Goal: Information Seeking & Learning: Find specific fact

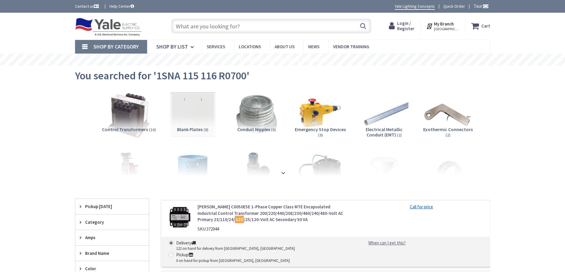
click at [196, 28] on input "text" at bounding box center [271, 26] width 200 height 15
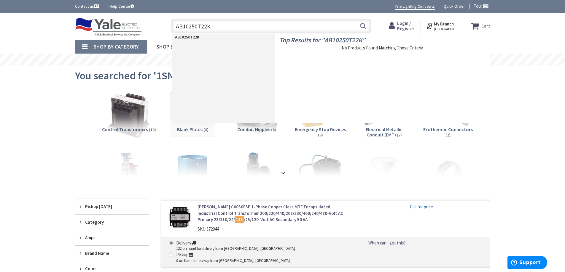
type input "AB10250T22KB"
click at [225, 26] on input "AB10250T22KB" at bounding box center [271, 26] width 200 height 15
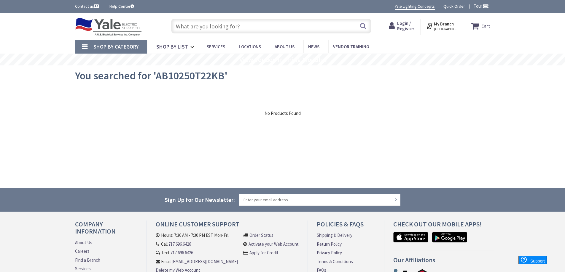
click at [183, 32] on input "text" at bounding box center [271, 26] width 200 height 15
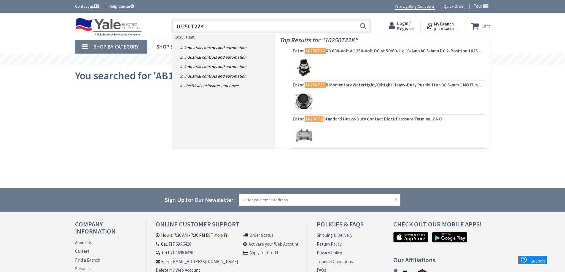
type input "10250T22KB"
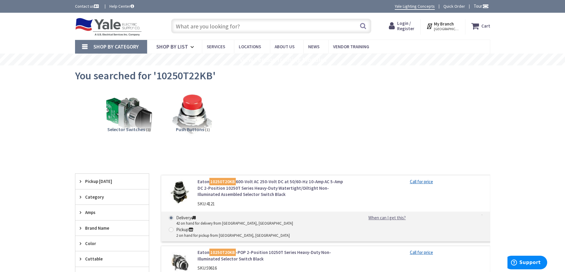
click at [218, 26] on input "text" at bounding box center [271, 26] width 200 height 15
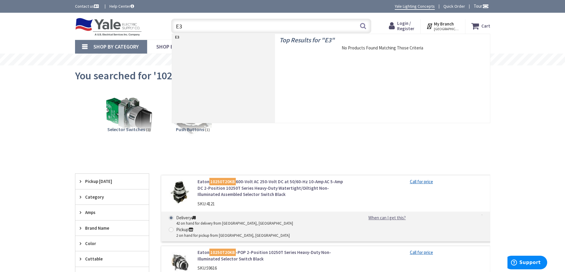
type input "E"
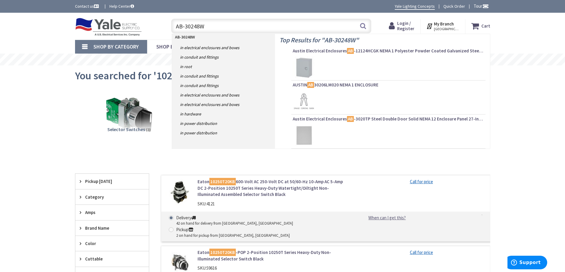
type input "AB-30248WL"
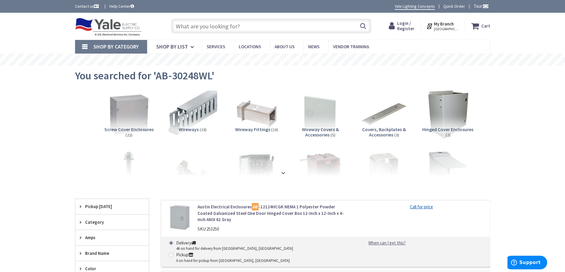
click at [189, 33] on div "Search" at bounding box center [269, 25] width 203 height 19
click at [189, 31] on input "text" at bounding box center [271, 26] width 200 height 15
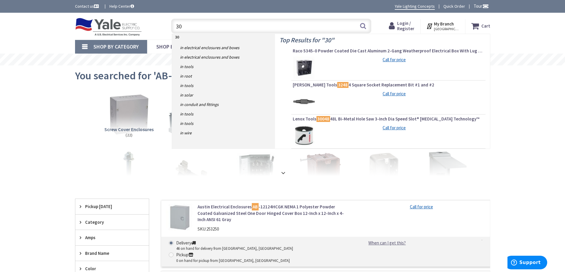
type input "3"
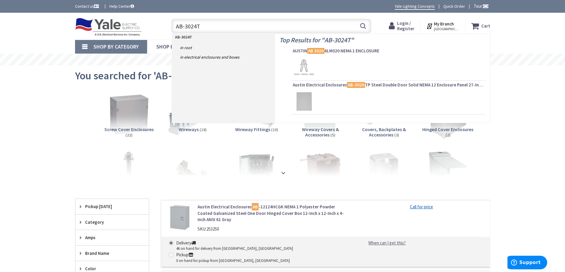
type input "AB-3024TP"
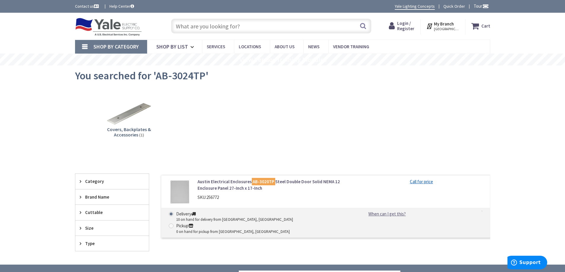
click at [198, 27] on input "text" at bounding box center [271, 26] width 200 height 15
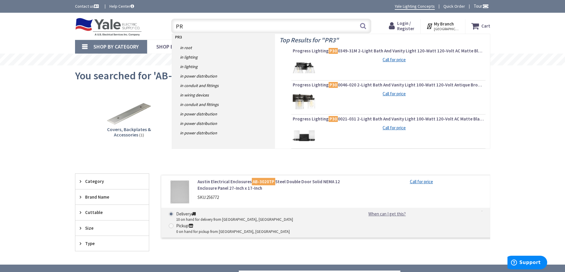
type input "P"
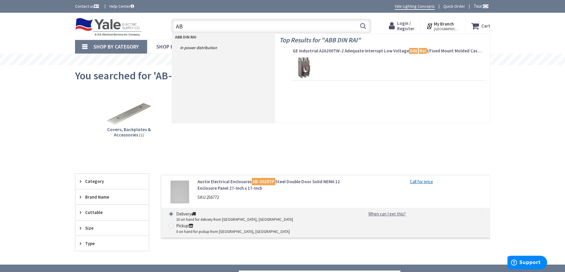
type input "A"
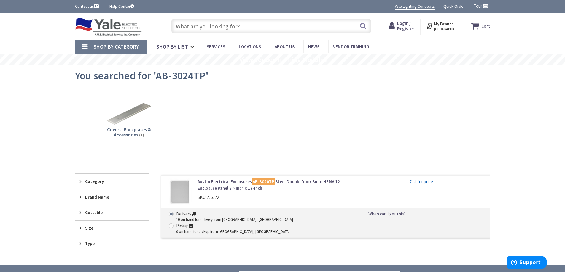
click at [195, 25] on input "text" at bounding box center [271, 26] width 200 height 15
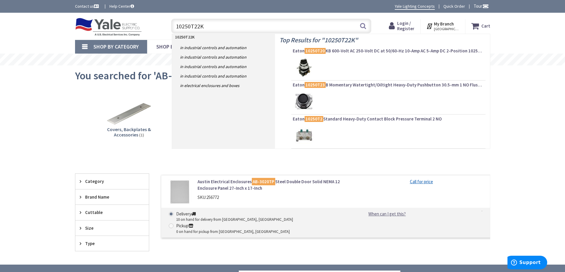
type input "10250T22KB"
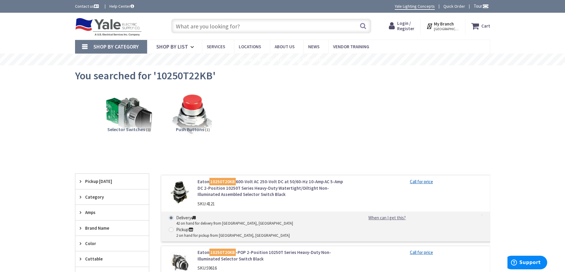
click at [208, 23] on input "text" at bounding box center [271, 26] width 200 height 15
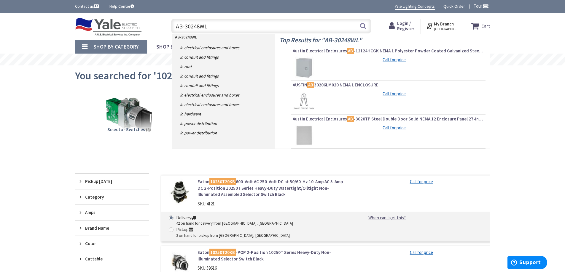
type input "AB-30248WL"
